Goal: Task Accomplishment & Management: Use online tool/utility

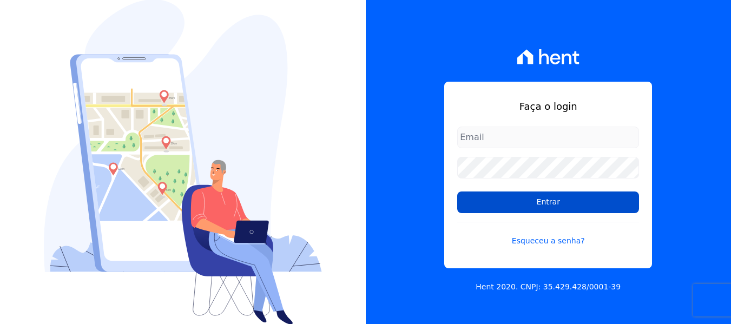
type input "[EMAIL_ADDRESS][DOMAIN_NAME]"
click at [545, 206] on input "Entrar" at bounding box center [548, 203] width 182 height 22
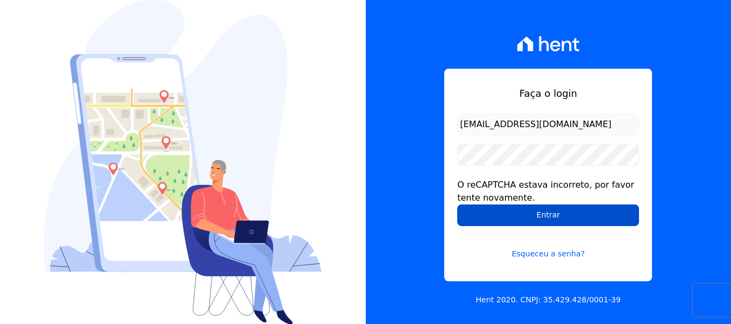
click at [491, 220] on input "Entrar" at bounding box center [548, 216] width 182 height 22
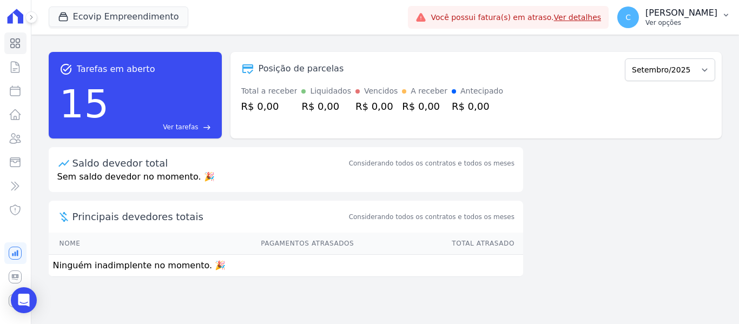
click at [702, 16] on p "Luciana Cutiggi" at bounding box center [682, 13] width 72 height 11
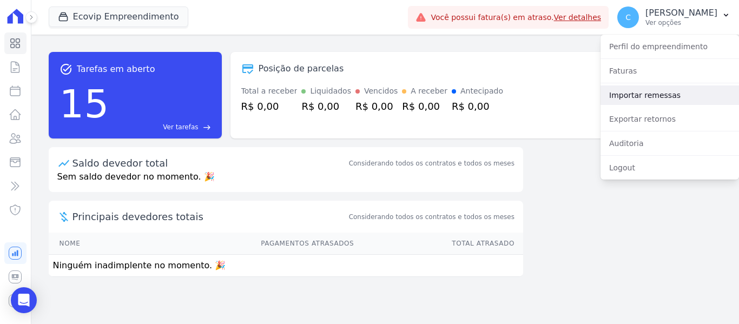
click at [633, 100] on link "Importar remessas" at bounding box center [670, 95] width 139 height 19
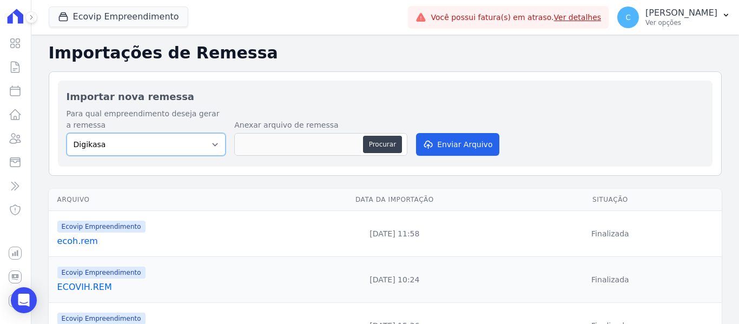
click at [189, 142] on select "Digikasa Ecovip Empreendimento Ghara Vila Angorá Residencial Jardim Florida" at bounding box center [147, 144] width 160 height 23
select select "04af427f-6444-4688-8b2f-f48222b59c9f"
click at [67, 133] on select "Digikasa Ecovip Empreendimento Ghara Vila Angorá Residencial Jardim Florida" at bounding box center [147, 144] width 160 height 23
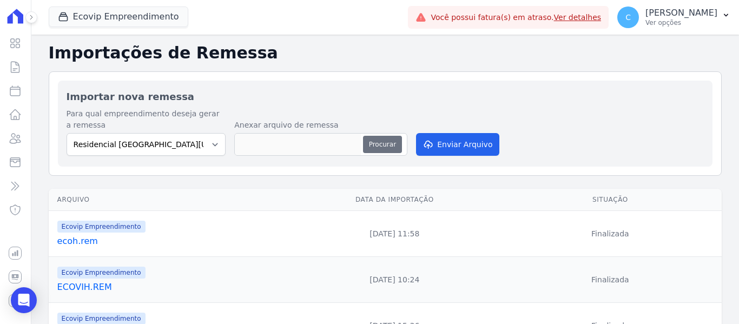
click at [385, 141] on button "Procurar" at bounding box center [382, 144] width 39 height 17
type input "nwo (32).rem"
click at [454, 148] on button "Enviar Arquivo" at bounding box center [457, 144] width 83 height 23
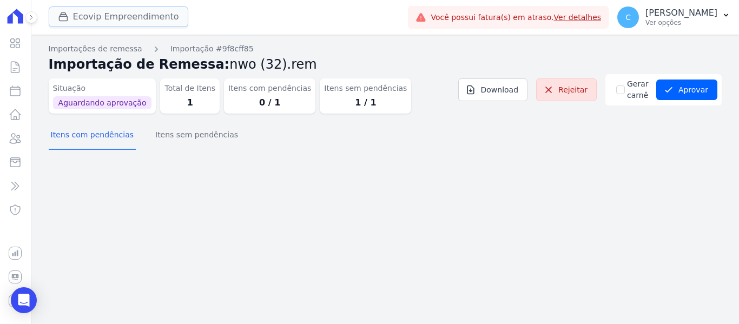
click at [98, 19] on button "Ecovip Empreendimento" at bounding box center [119, 16] width 140 height 21
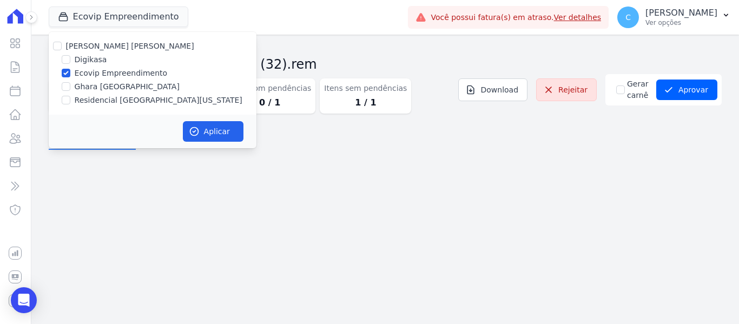
drag, startPoint x: 78, startPoint y: 73, endPoint x: 82, endPoint y: 87, distance: 14.2
click at [77, 75] on label "Ecovip Empreendimento" at bounding box center [121, 73] width 93 height 11
click at [70, 75] on input "Ecovip Empreendimento" at bounding box center [66, 73] width 9 height 9
checkbox input "false"
drag, startPoint x: 85, startPoint y: 102, endPoint x: 160, endPoint y: 105, distance: 74.8
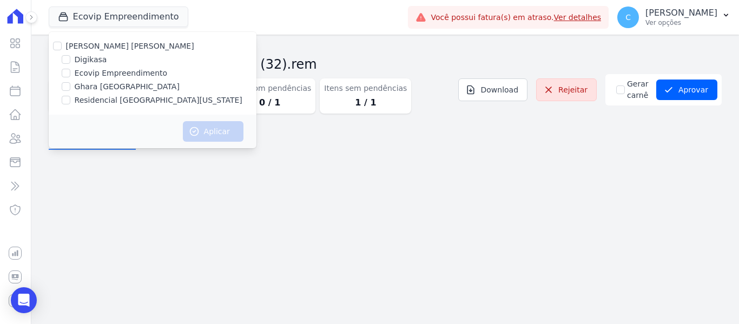
click at [85, 102] on label "Residencial [GEOGRAPHIC_DATA][US_STATE]" at bounding box center [159, 100] width 168 height 11
click at [70, 102] on input "Residencial [GEOGRAPHIC_DATA][US_STATE]" at bounding box center [66, 100] width 9 height 9
checkbox input "true"
click at [211, 129] on button "Aplicar" at bounding box center [213, 131] width 61 height 21
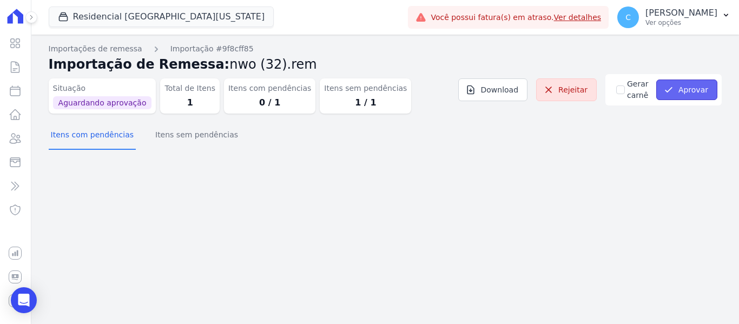
click at [685, 91] on button "Aprovar" at bounding box center [687, 90] width 61 height 21
